Goal: Entertainment & Leisure: Consume media (video, audio)

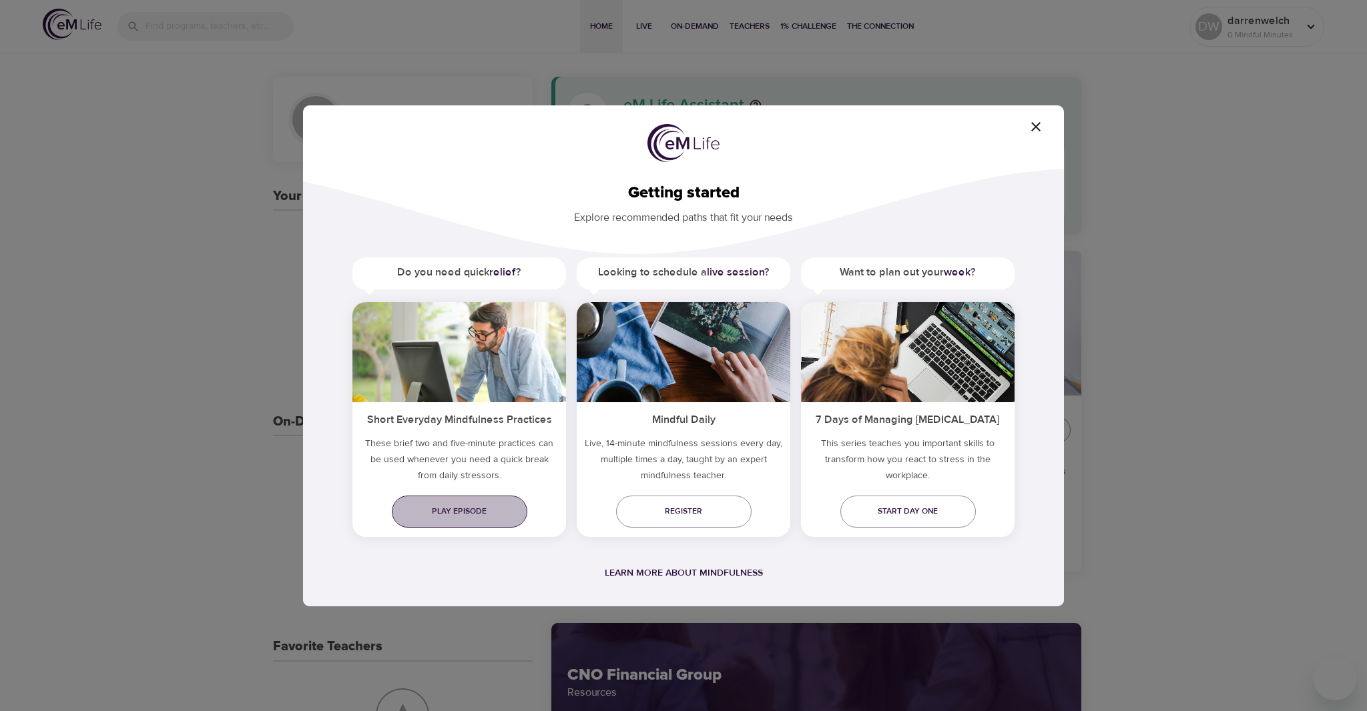
click at [473, 514] on span "Play episode" at bounding box center [459, 512] width 114 height 14
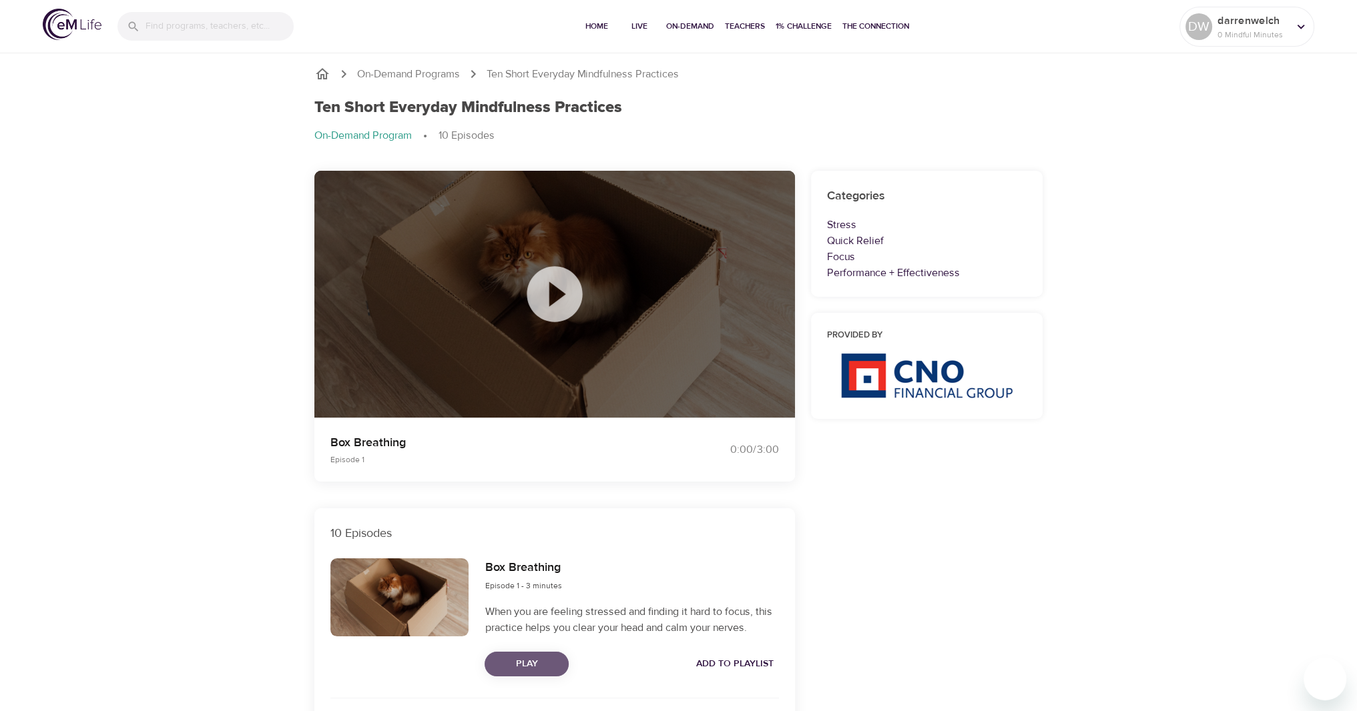
click at [523, 657] on span "Play" at bounding box center [526, 664] width 63 height 17
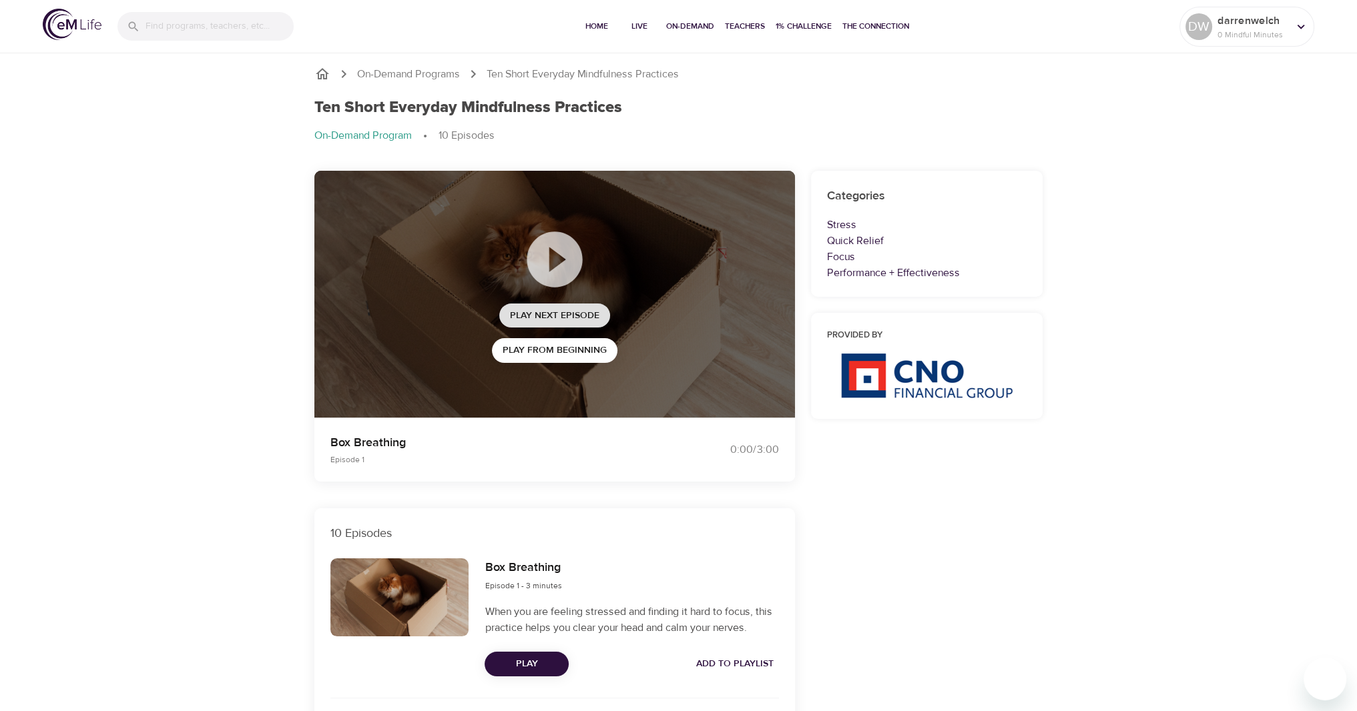
click at [541, 314] on span "Play Next Episode" at bounding box center [554, 316] width 89 height 17
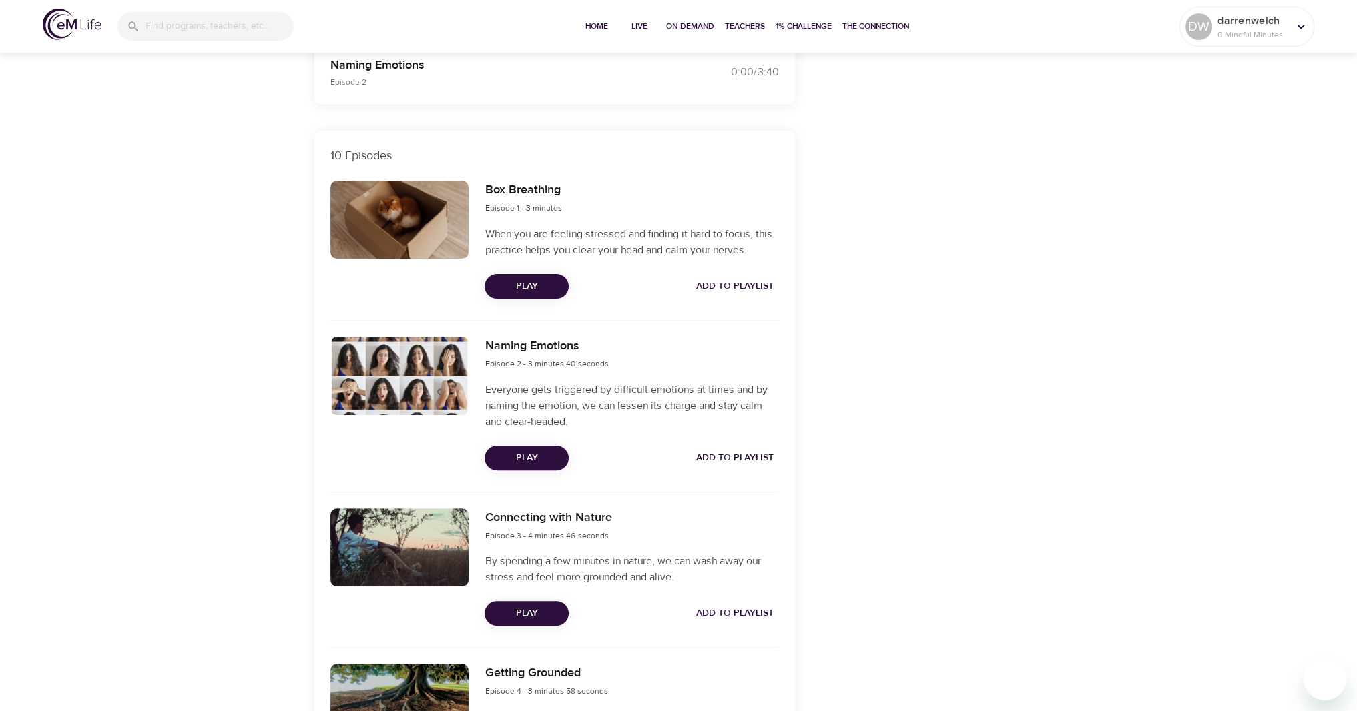
scroll to position [400, 0]
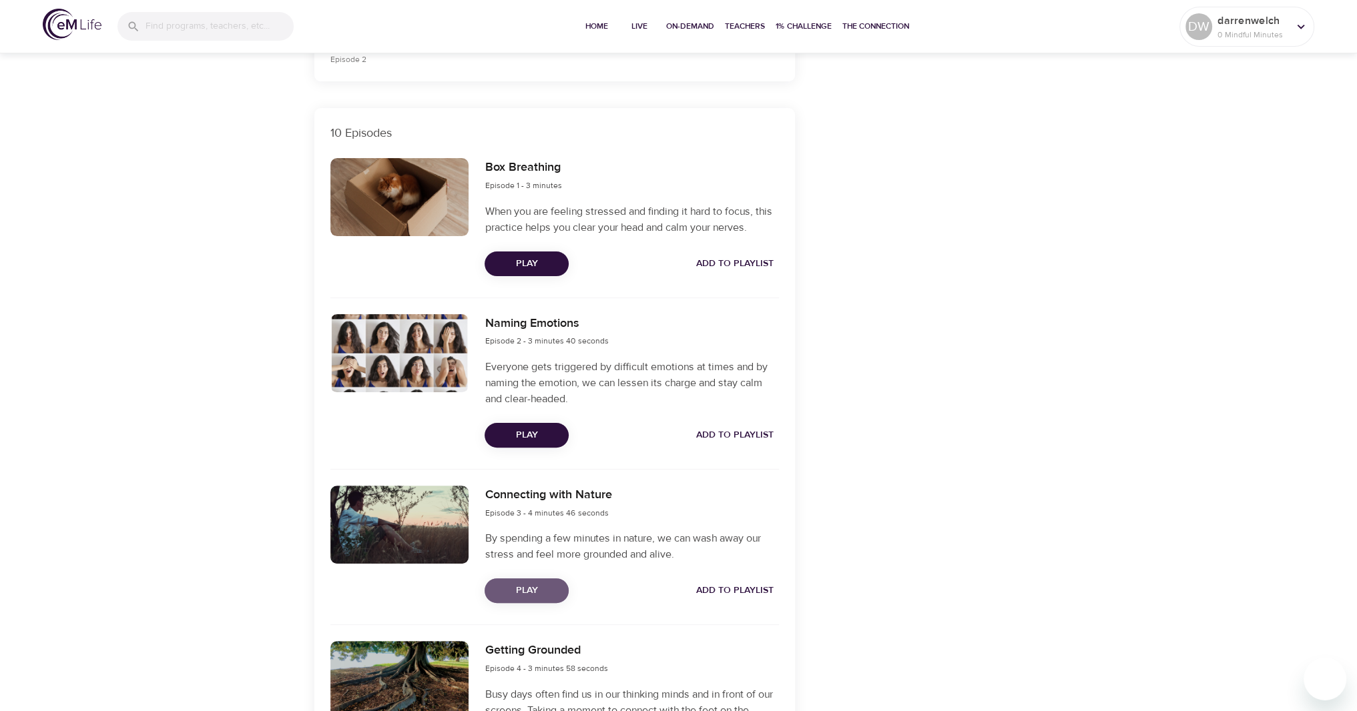
click at [513, 595] on span "Play" at bounding box center [526, 591] width 63 height 17
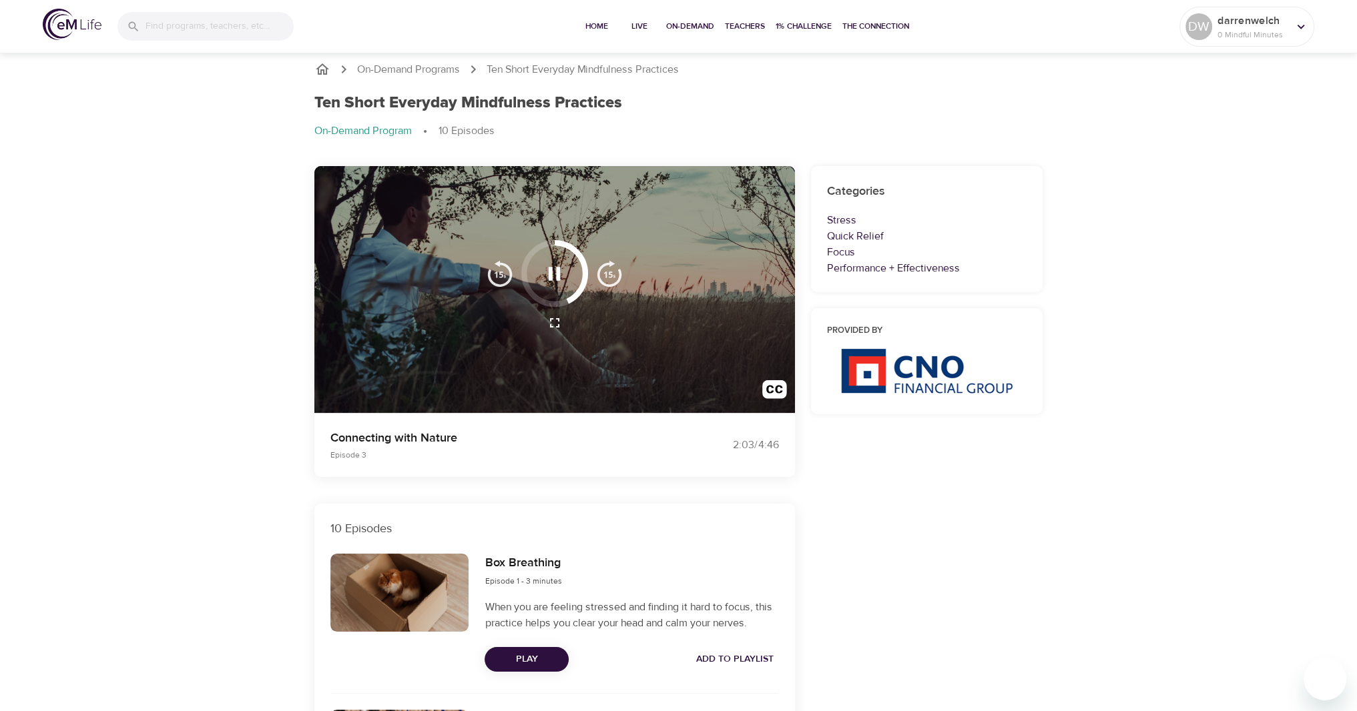
scroll to position [0, 0]
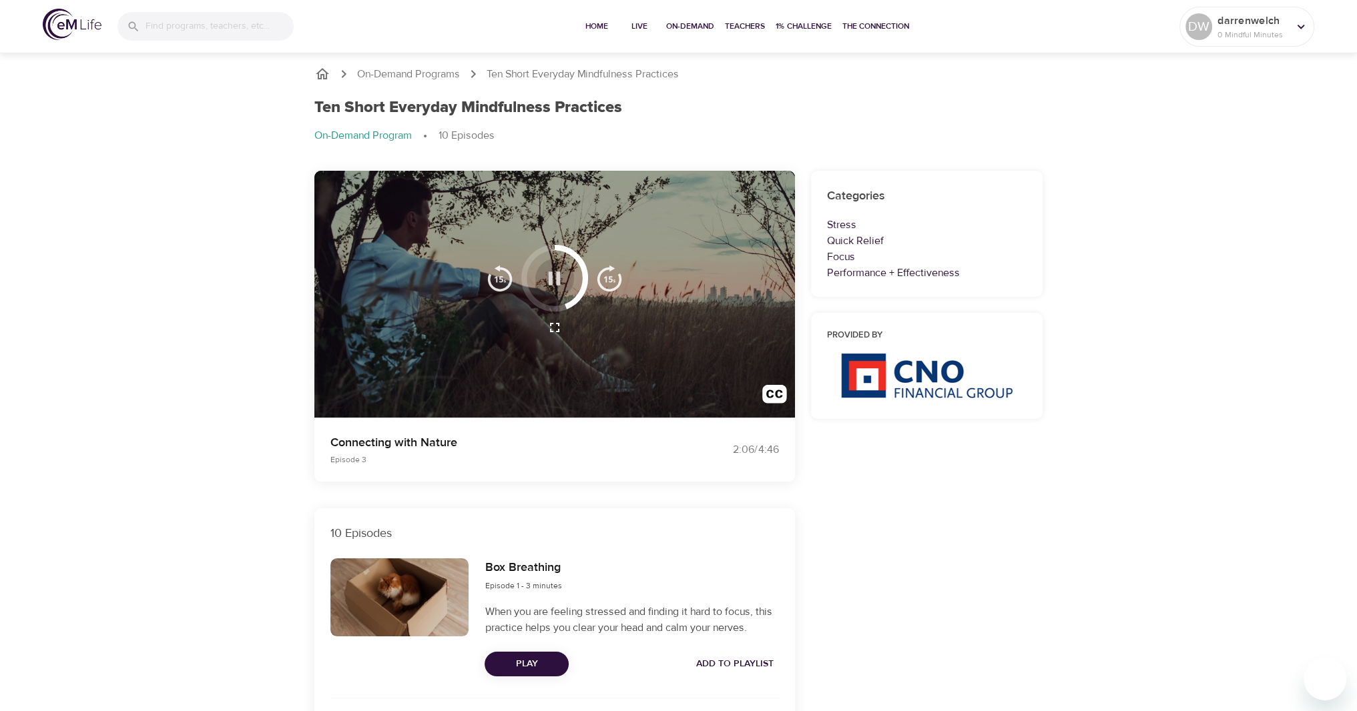
click at [557, 278] on icon "button" at bounding box center [555, 278] width 12 height 13
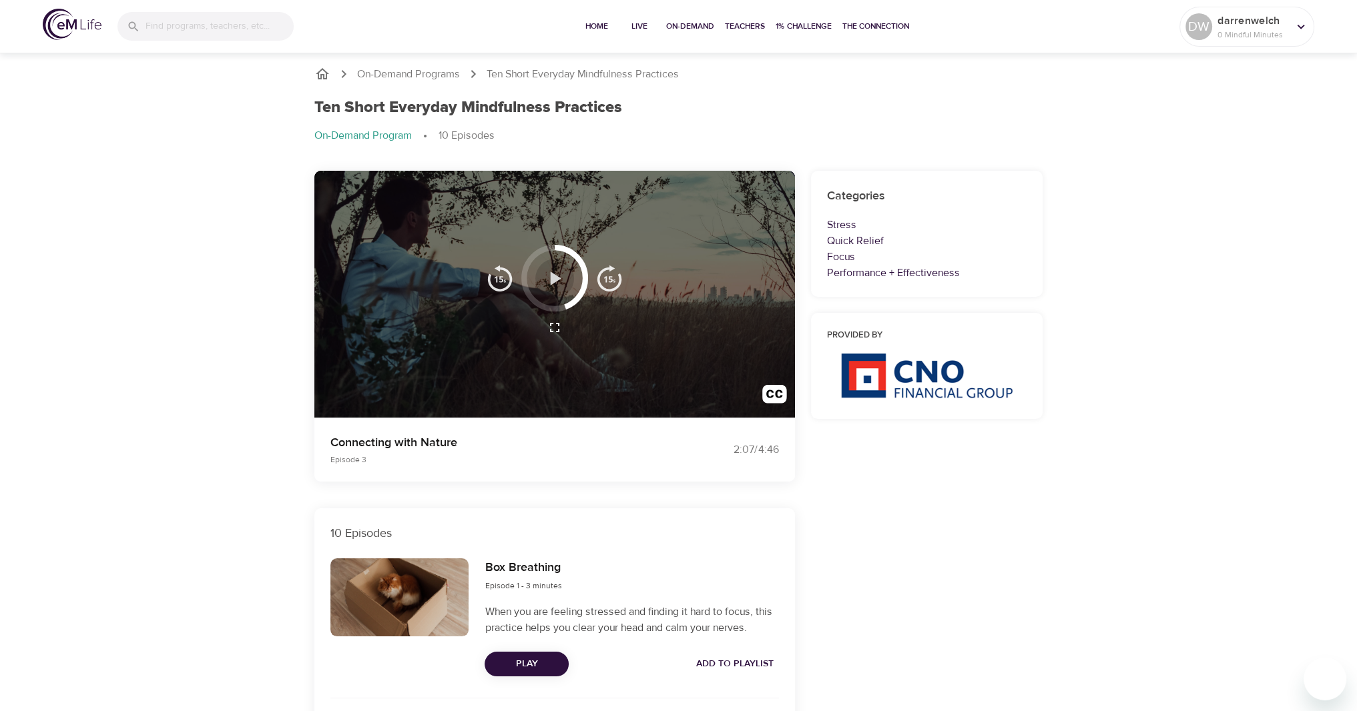
click at [557, 278] on icon "button" at bounding box center [556, 278] width 11 height 13
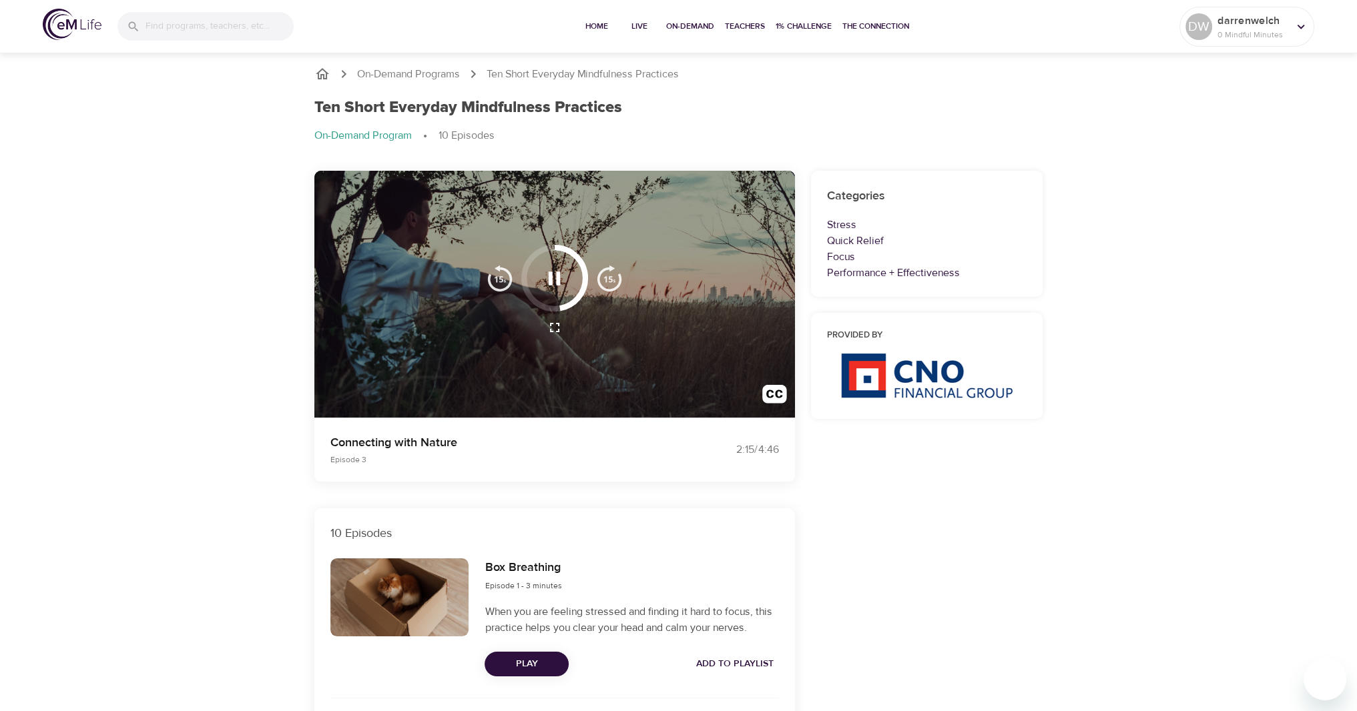
click at [505, 282] on img "button" at bounding box center [500, 278] width 27 height 27
click at [555, 326] on icon "button" at bounding box center [555, 328] width 16 height 16
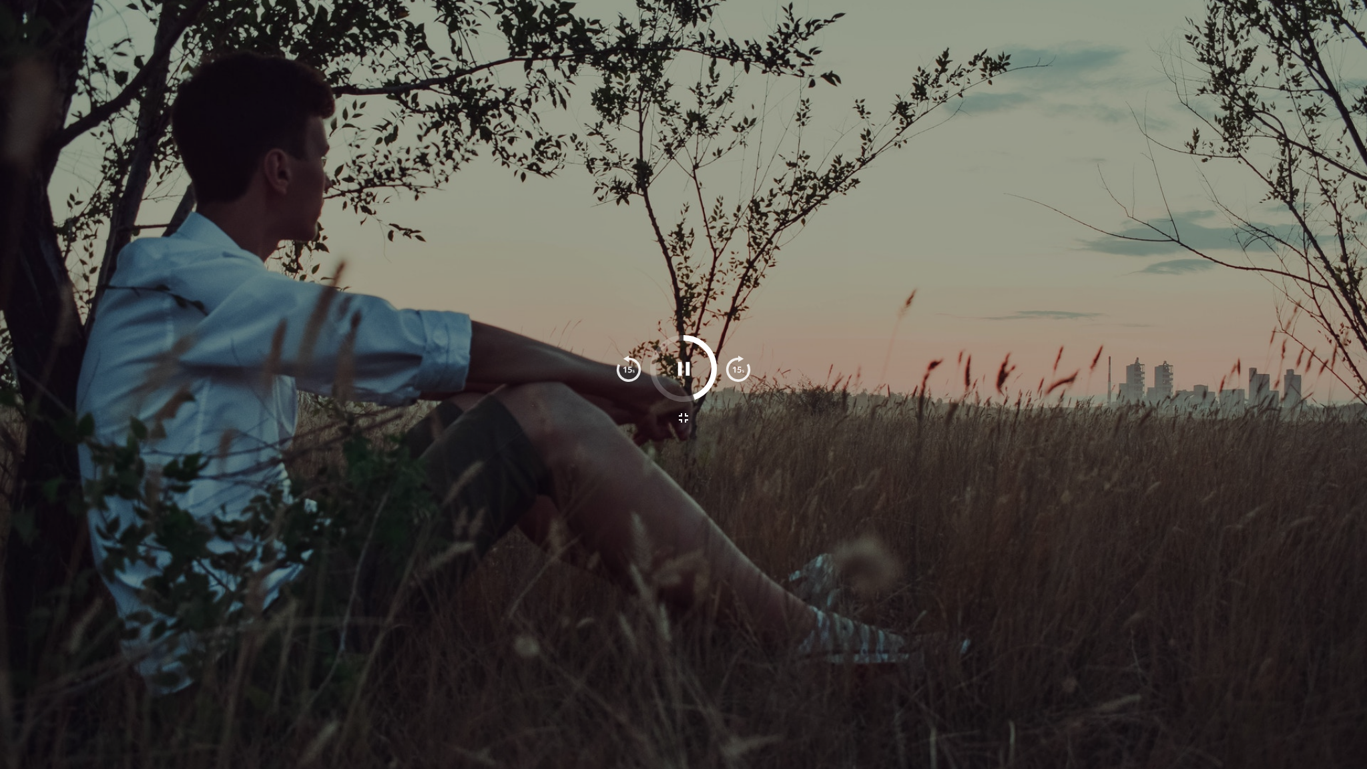
click at [675, 419] on icon "button" at bounding box center [683, 418] width 16 height 16
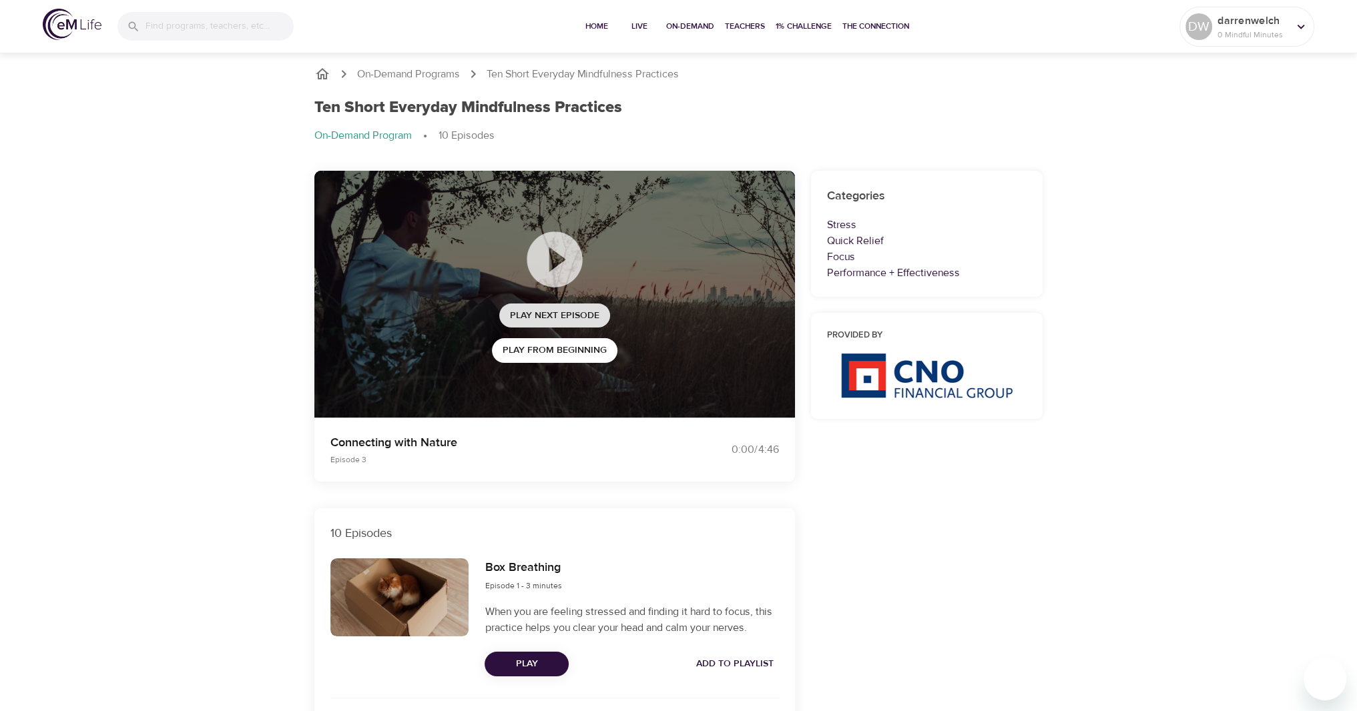
click at [603, 321] on button "Play Next Episode" at bounding box center [554, 316] width 111 height 25
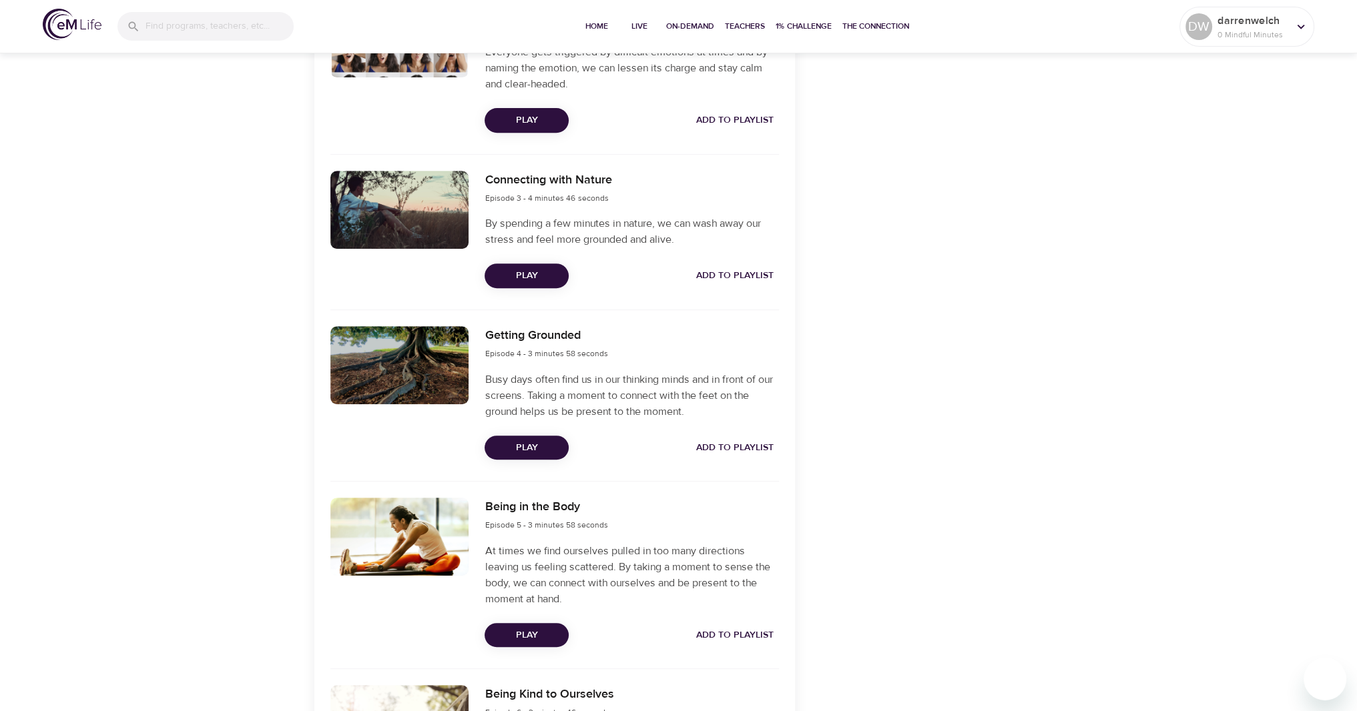
scroll to position [734, 0]
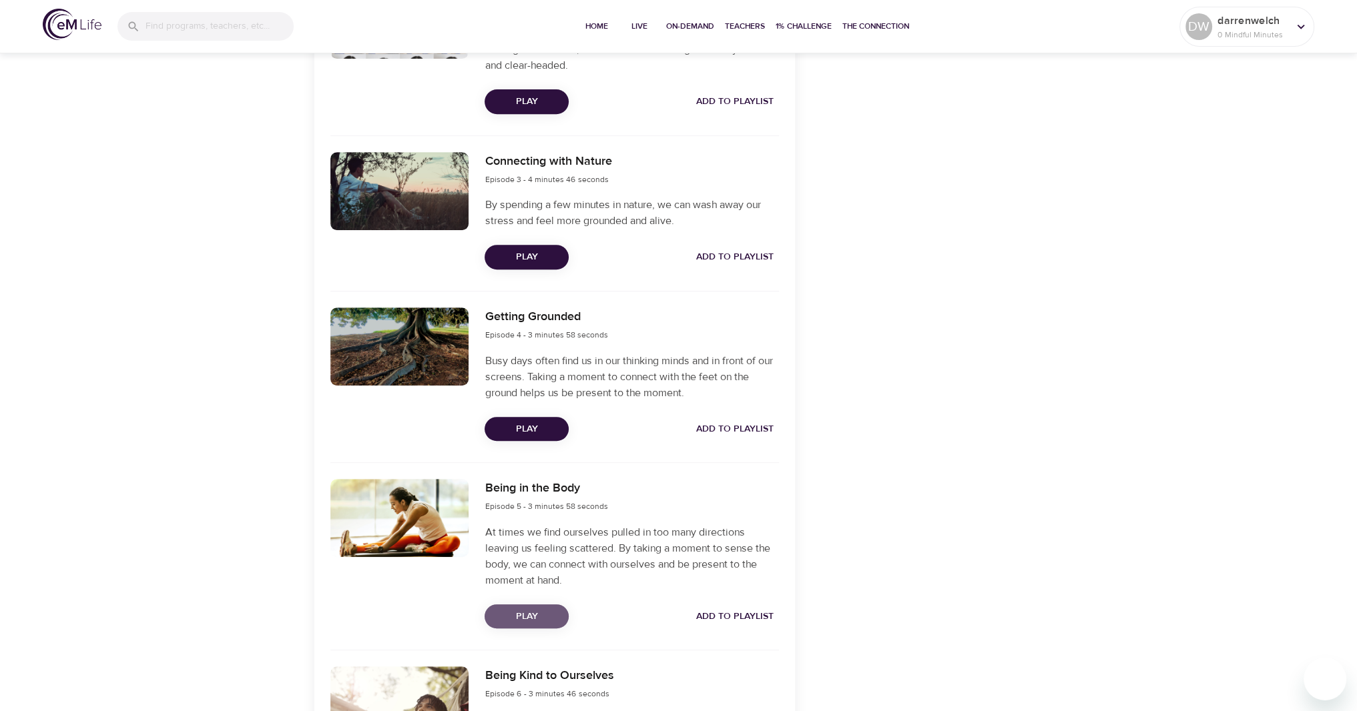
click at [531, 619] on span "Play" at bounding box center [526, 617] width 63 height 17
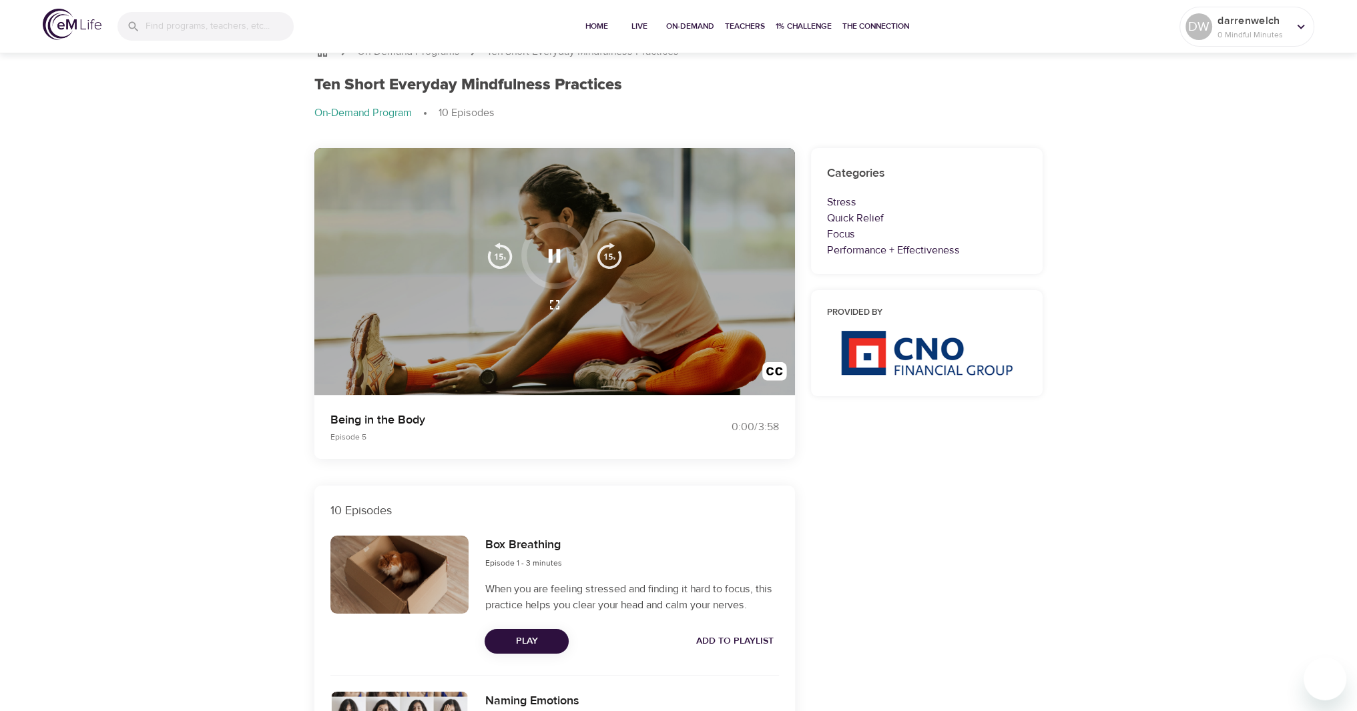
scroll to position [0, 0]
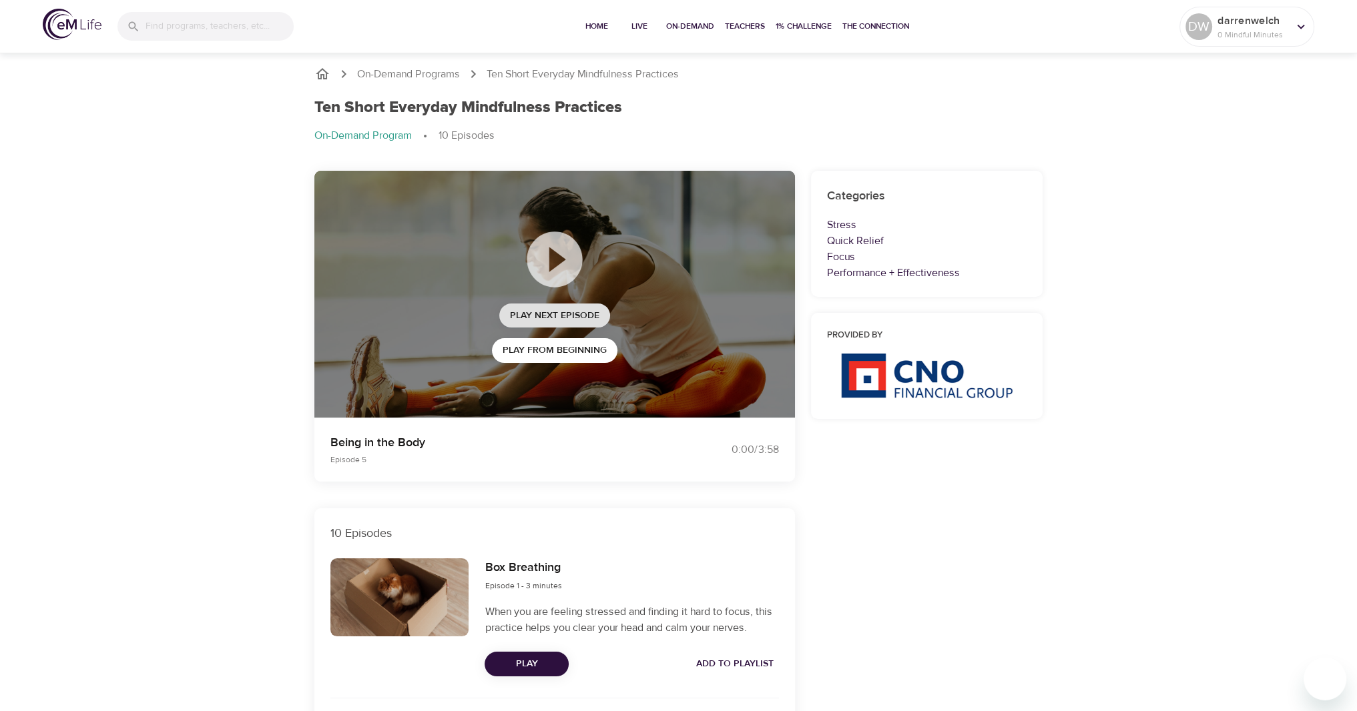
click at [595, 316] on span "Play Next Episode" at bounding box center [554, 316] width 89 height 17
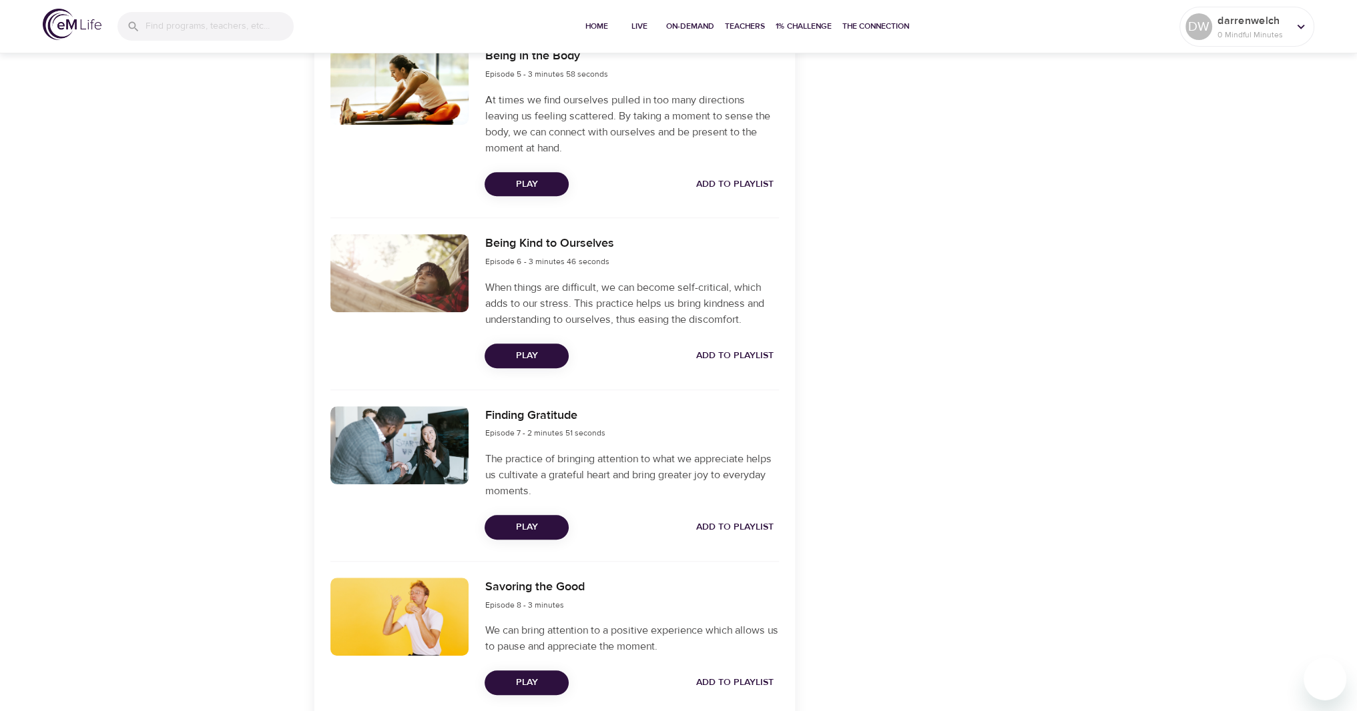
scroll to position [1201, 0]
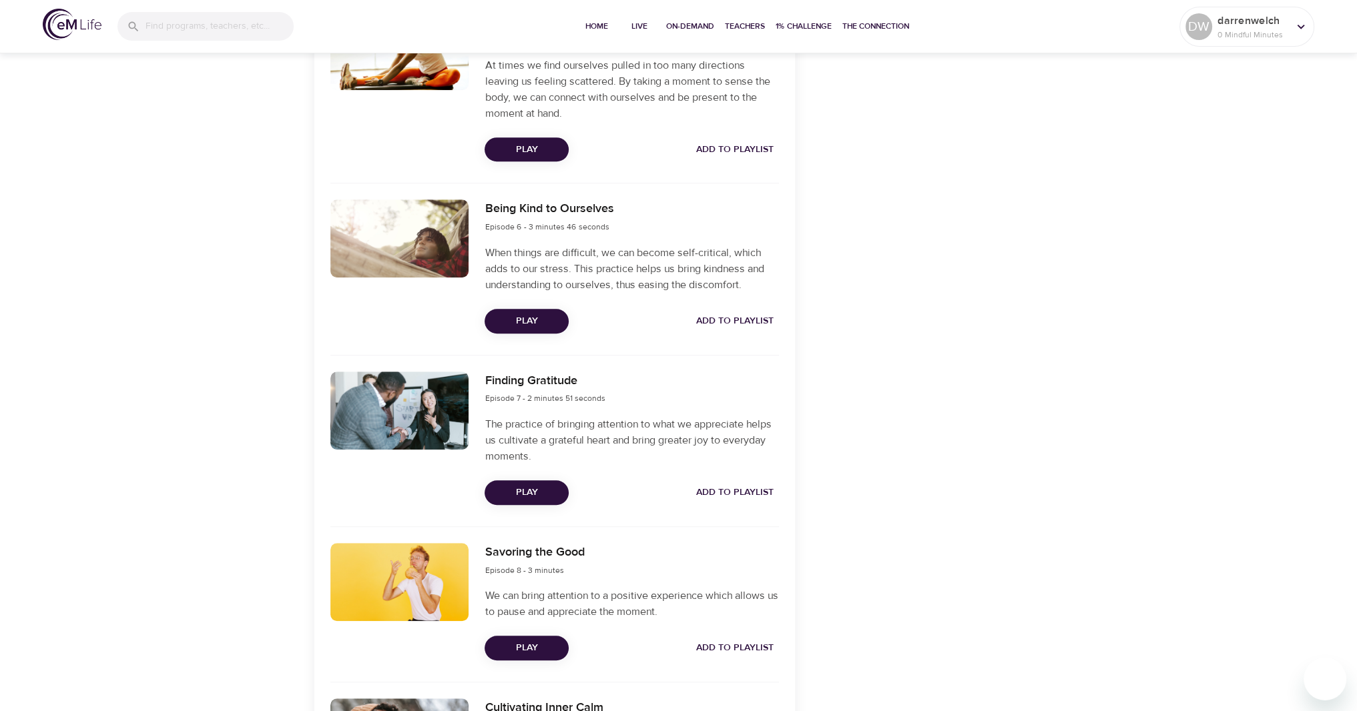
click at [493, 490] on button "Play" at bounding box center [527, 493] width 84 height 25
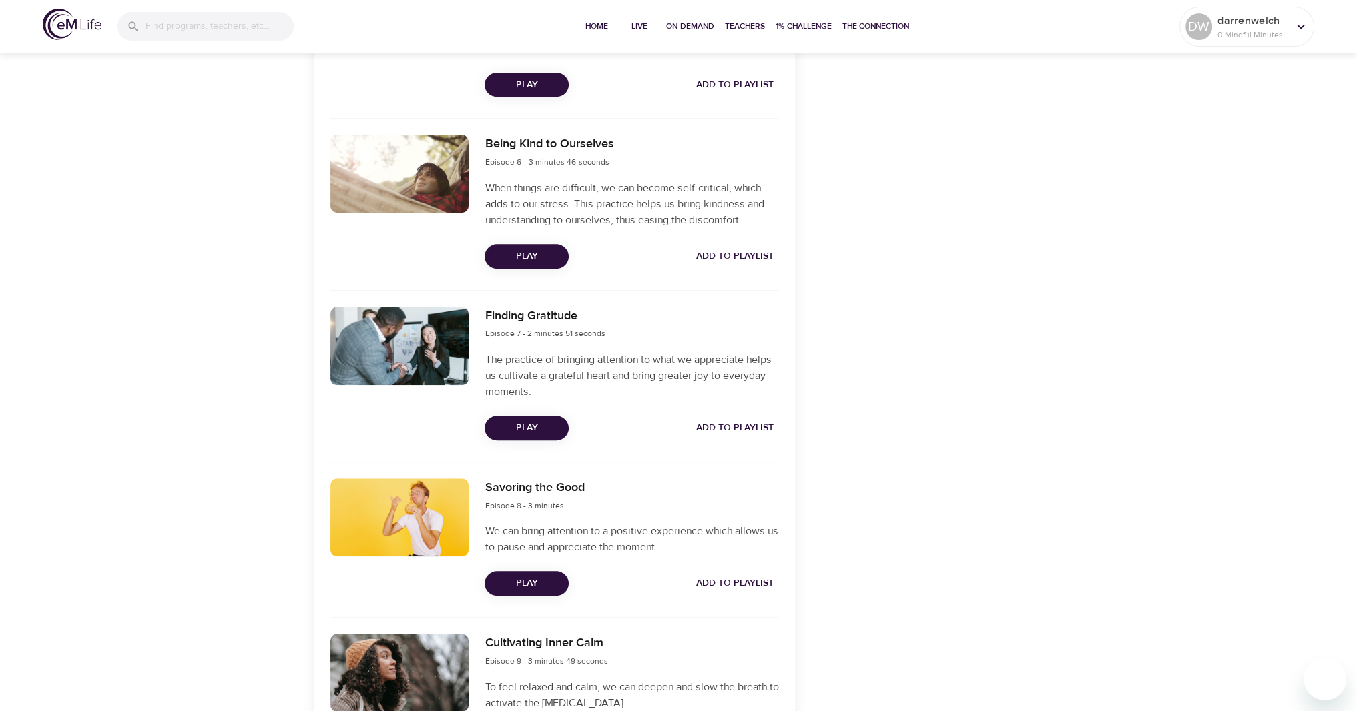
scroll to position [1268, 0]
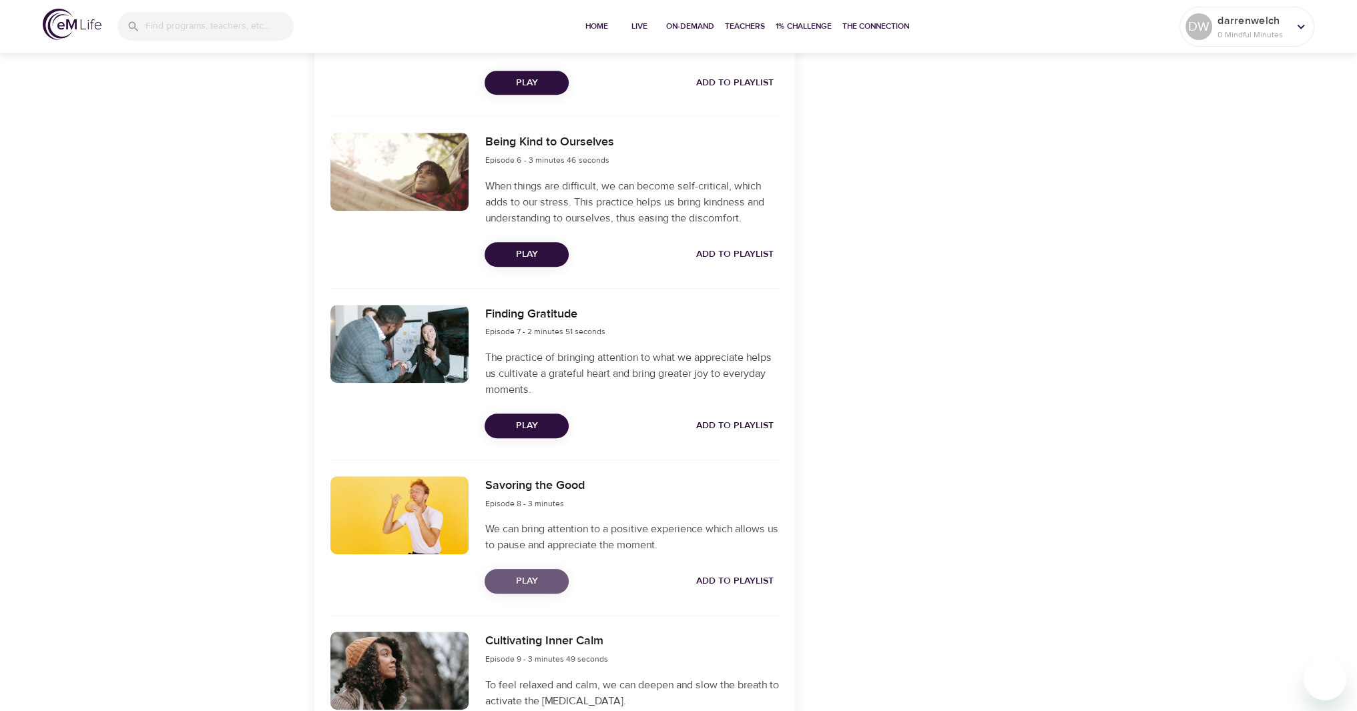
click at [516, 581] on span "Play" at bounding box center [526, 581] width 63 height 17
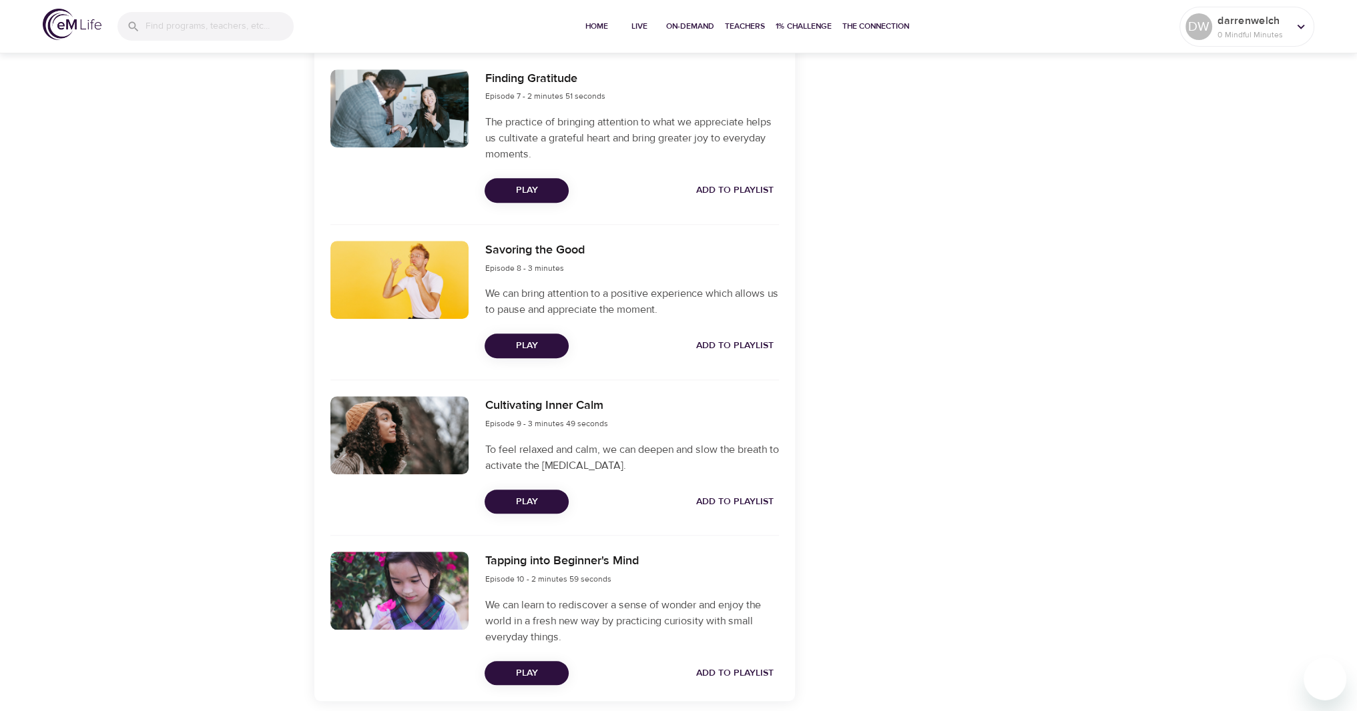
scroll to position [1560, 0]
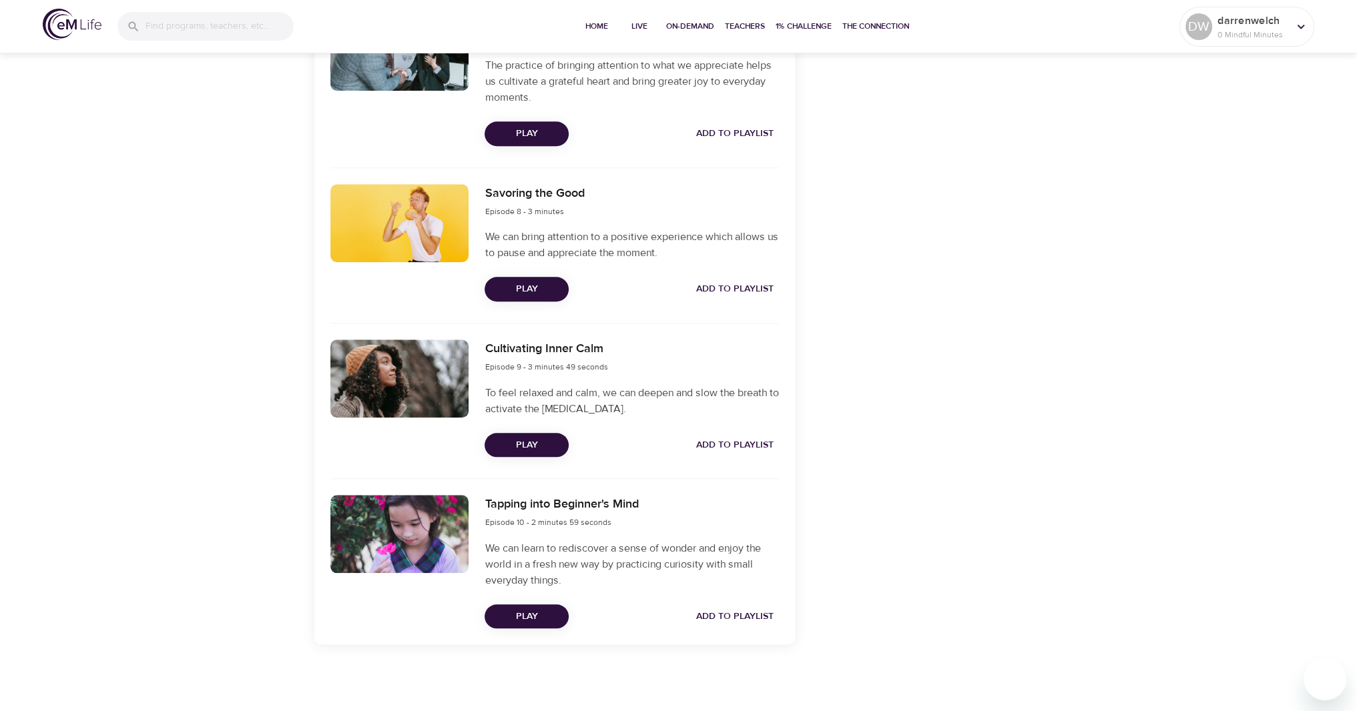
click at [540, 446] on span "Play" at bounding box center [526, 445] width 63 height 17
click at [521, 621] on span "Play" at bounding box center [526, 617] width 63 height 17
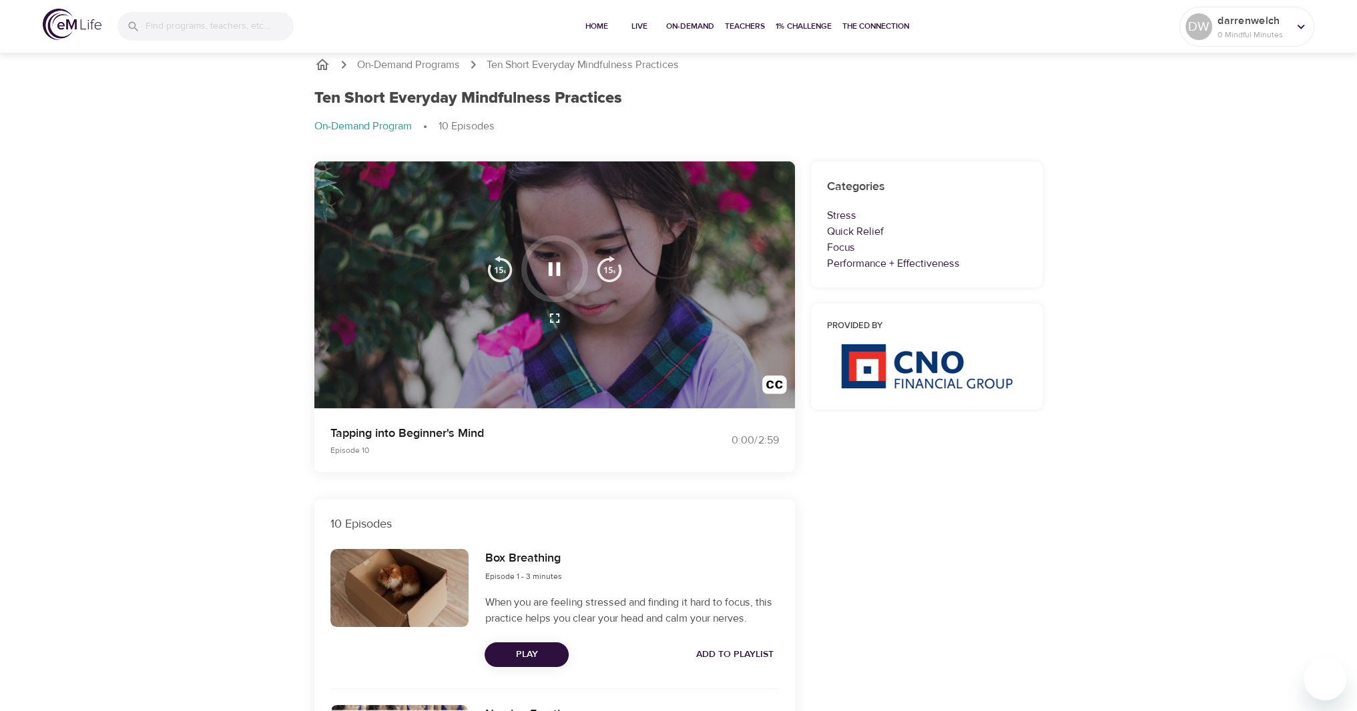
scroll to position [0, 0]
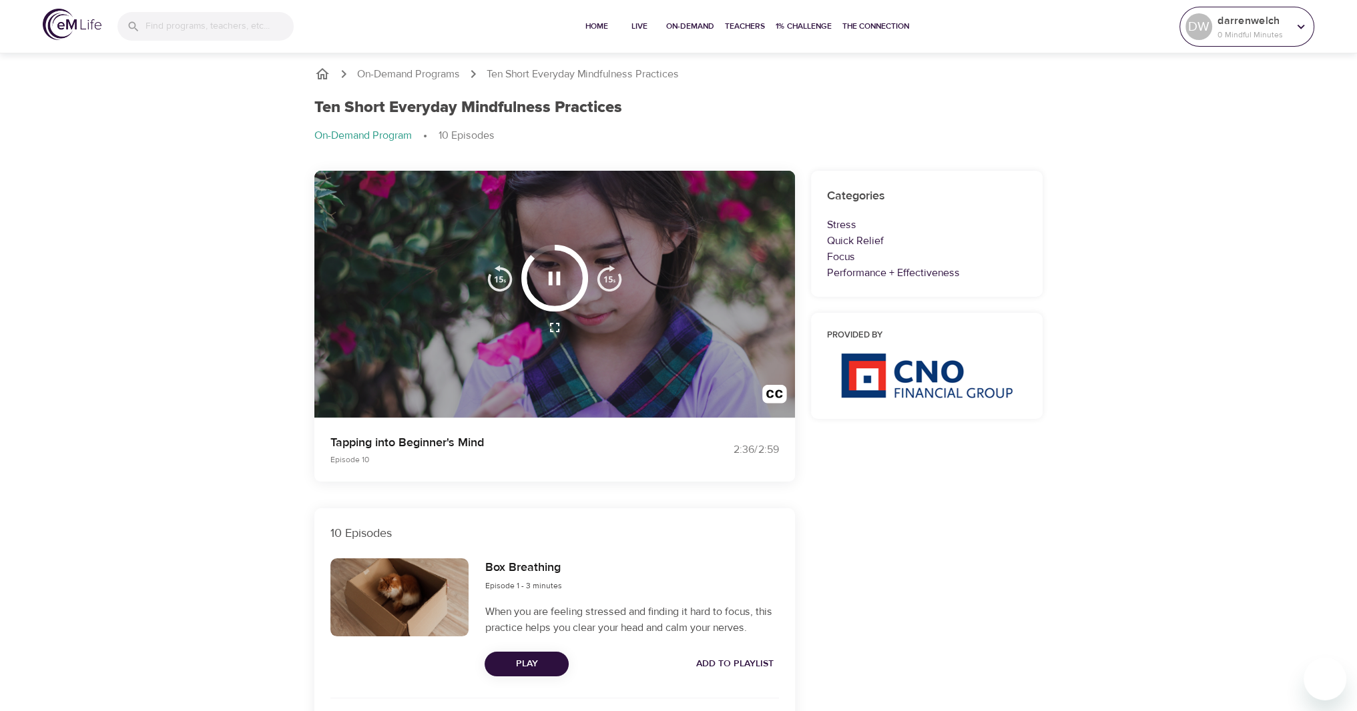
click at [1243, 35] on p "0 Mindful Minutes" at bounding box center [1252, 35] width 71 height 12
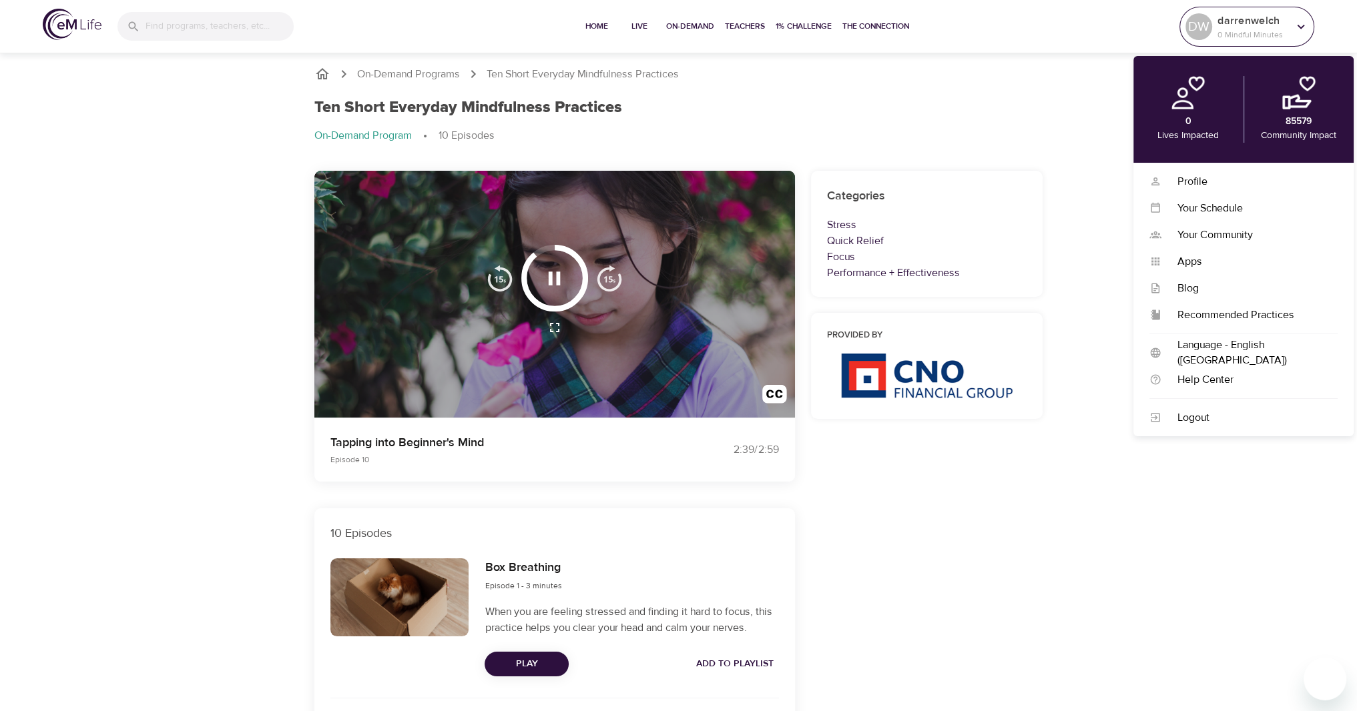
click at [1243, 35] on p "0 Mindful Minutes" at bounding box center [1252, 35] width 71 height 12
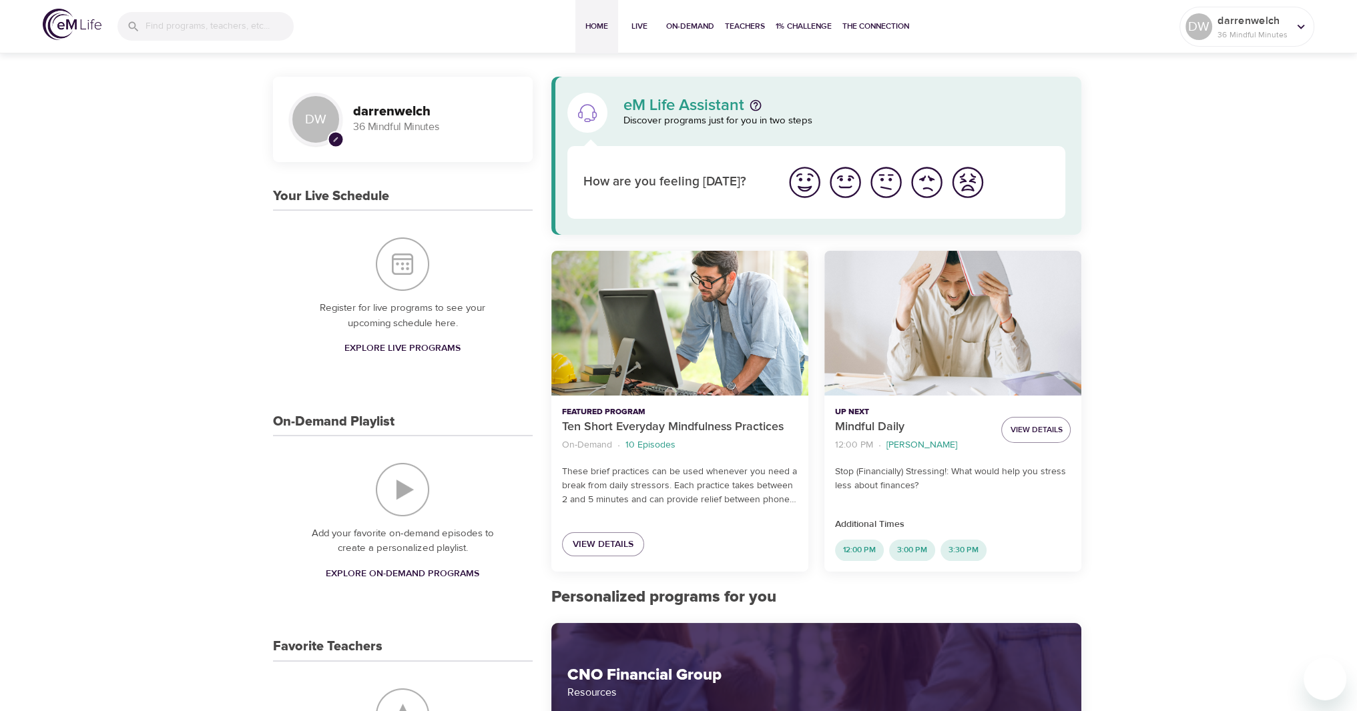
click at [788, 176] on img "I'm feeling great" at bounding box center [804, 182] width 37 height 37
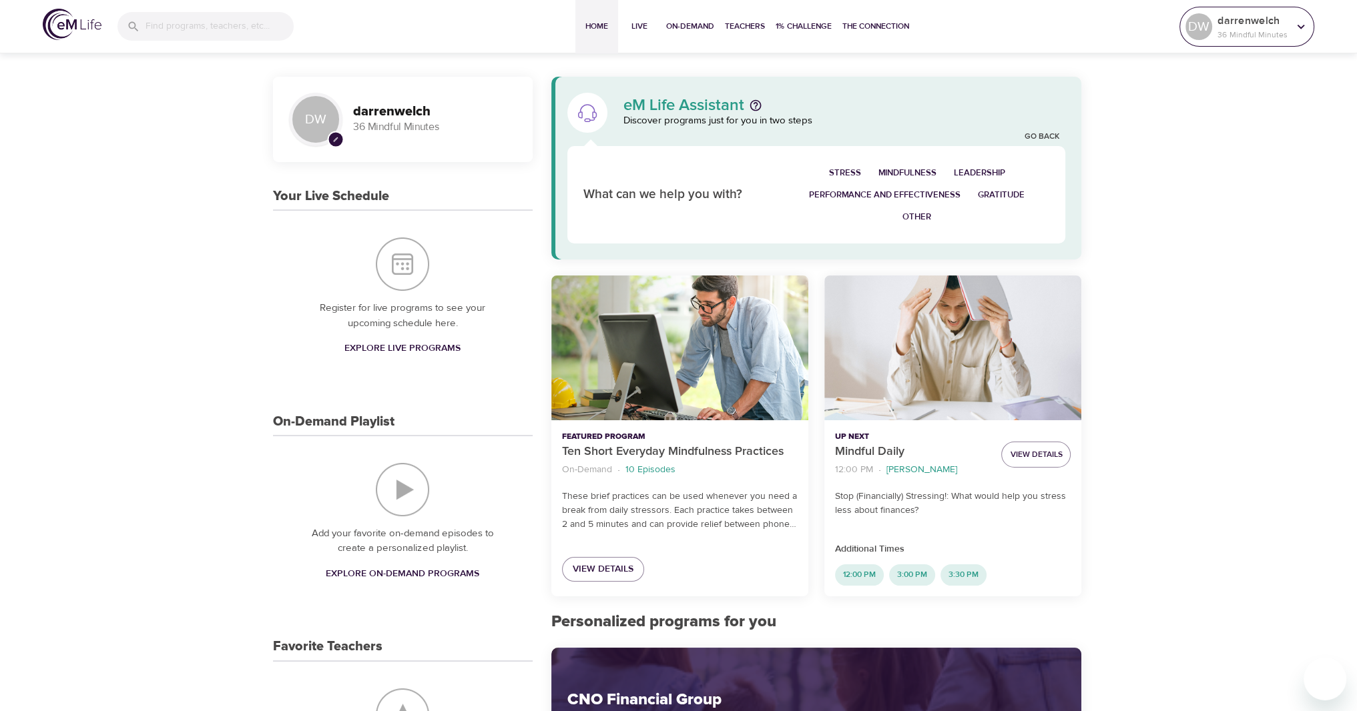
click at [1264, 33] on p "36 Mindful Minutes" at bounding box center [1252, 35] width 71 height 12
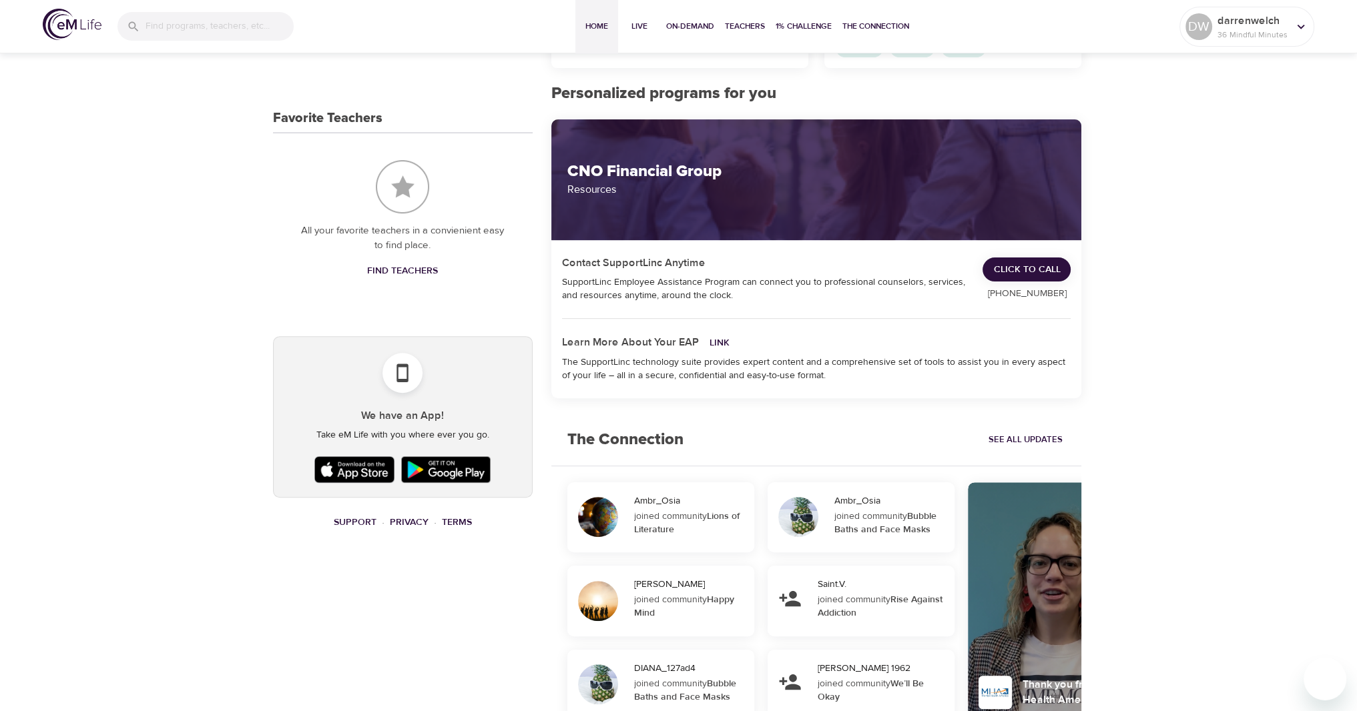
scroll to position [446, 0]
